Goal: Navigation & Orientation: Find specific page/section

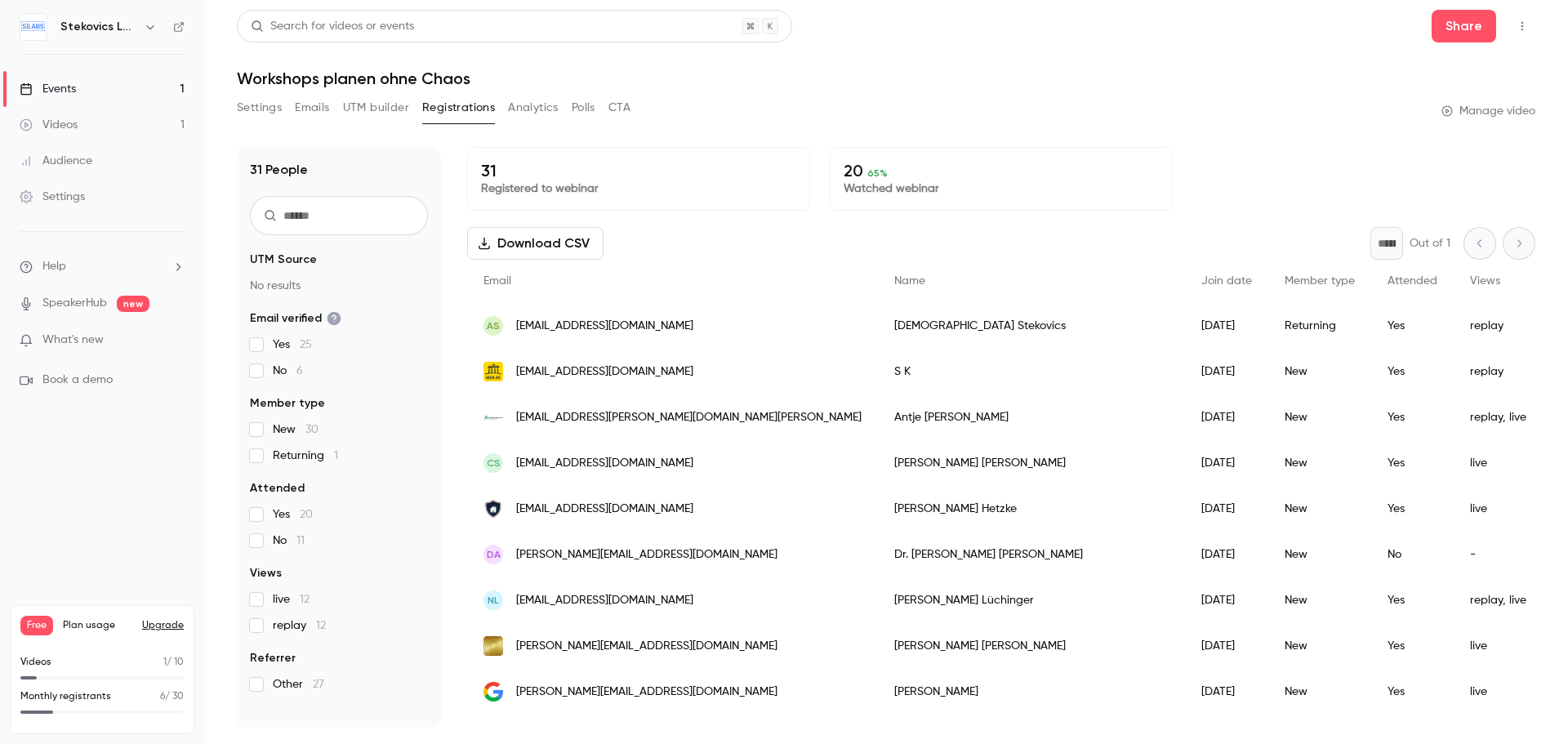
click at [59, 123] on div "Videos" at bounding box center [49, 124] width 58 height 16
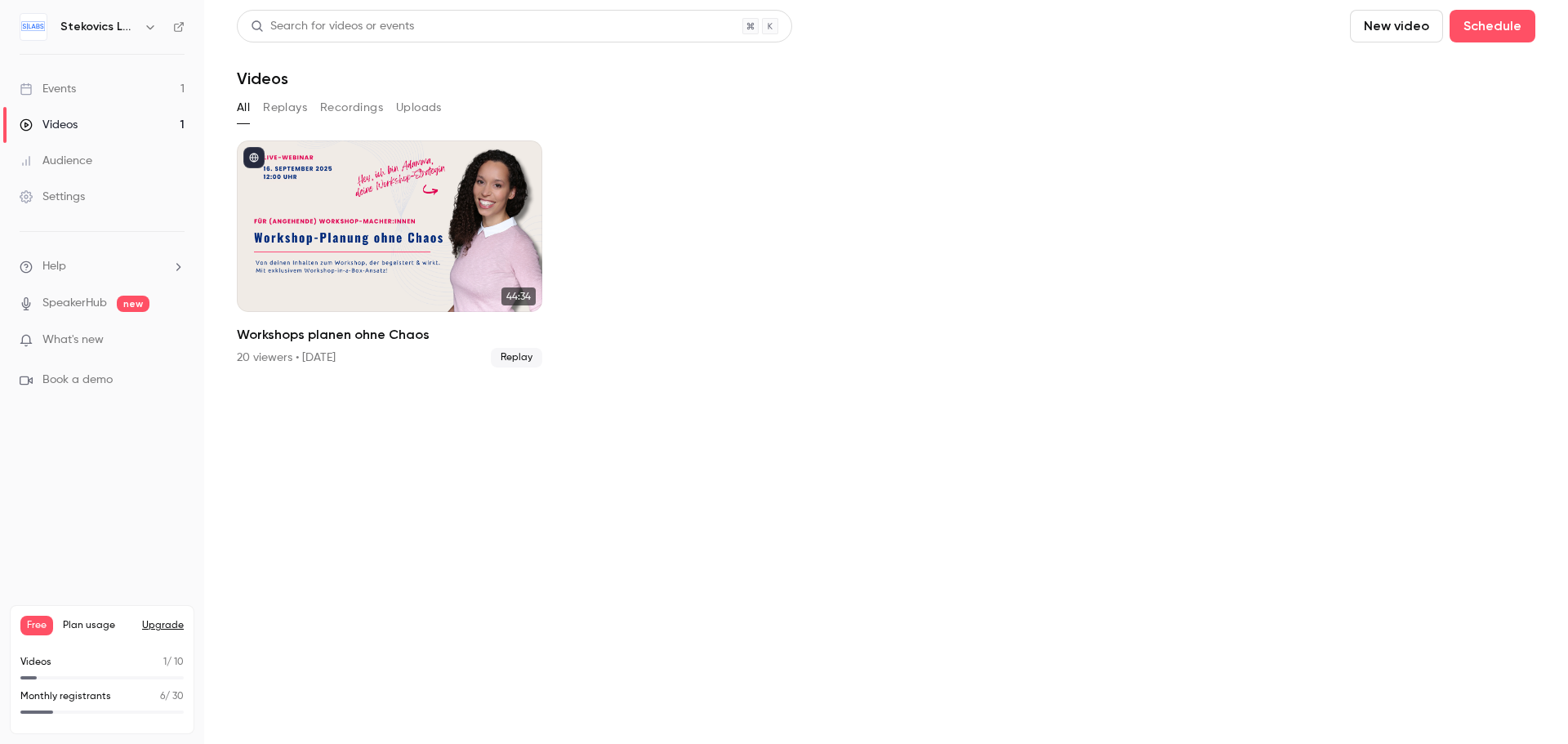
click at [292, 104] on button "Replays" at bounding box center [285, 107] width 44 height 26
click at [59, 158] on div "Audience" at bounding box center [56, 161] width 73 height 16
